Goal: Information Seeking & Learning: Learn about a topic

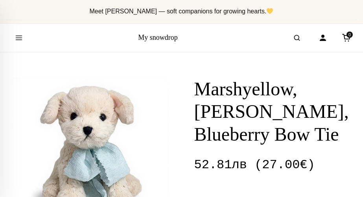
click at [153, 39] on link "My snowdrop" at bounding box center [158, 37] width 40 height 8
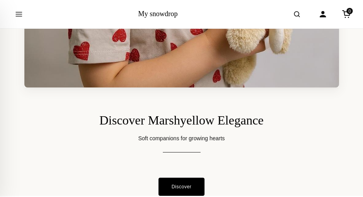
scroll to position [4574, 0]
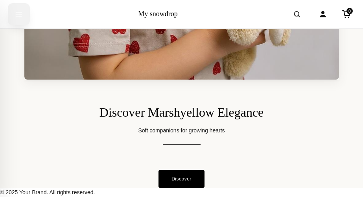
click at [20, 15] on icon "Open menu" at bounding box center [19, 14] width 8 height 14
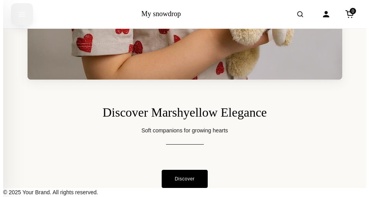
scroll to position [4610, 0]
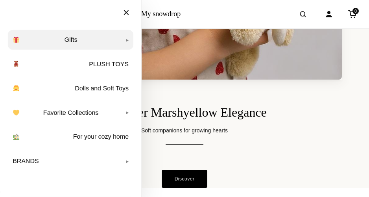
click at [88, 37] on link "Gifts" at bounding box center [70, 40] width 125 height 20
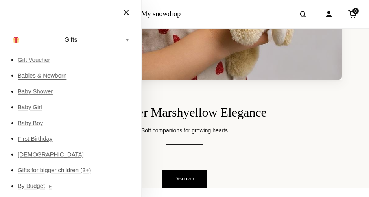
click at [57, 77] on link "Babies & Newborn" at bounding box center [76, 76] width 116 height 16
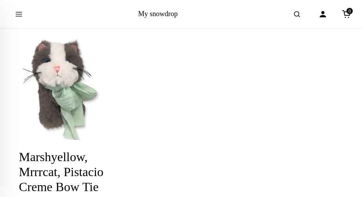
scroll to position [1477, 0]
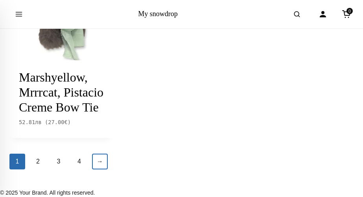
click at [99, 159] on link "→" at bounding box center [100, 161] width 16 height 16
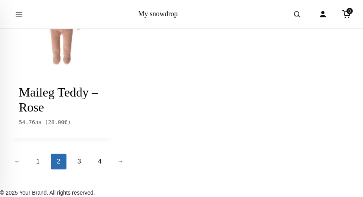
scroll to position [1340, 0]
click at [127, 161] on link "→" at bounding box center [120, 161] width 16 height 16
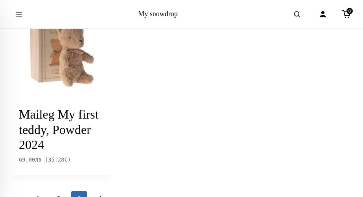
scroll to position [1326, 0]
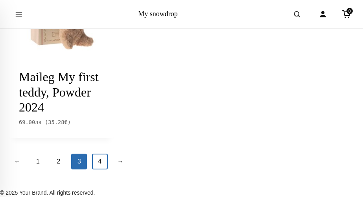
click at [100, 161] on link "4" at bounding box center [100, 161] width 16 height 16
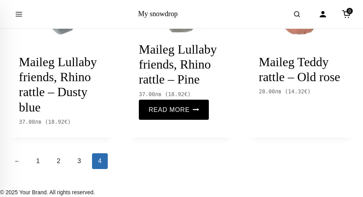
scroll to position [1079, 0]
